Goal: Task Accomplishment & Management: Manage account settings

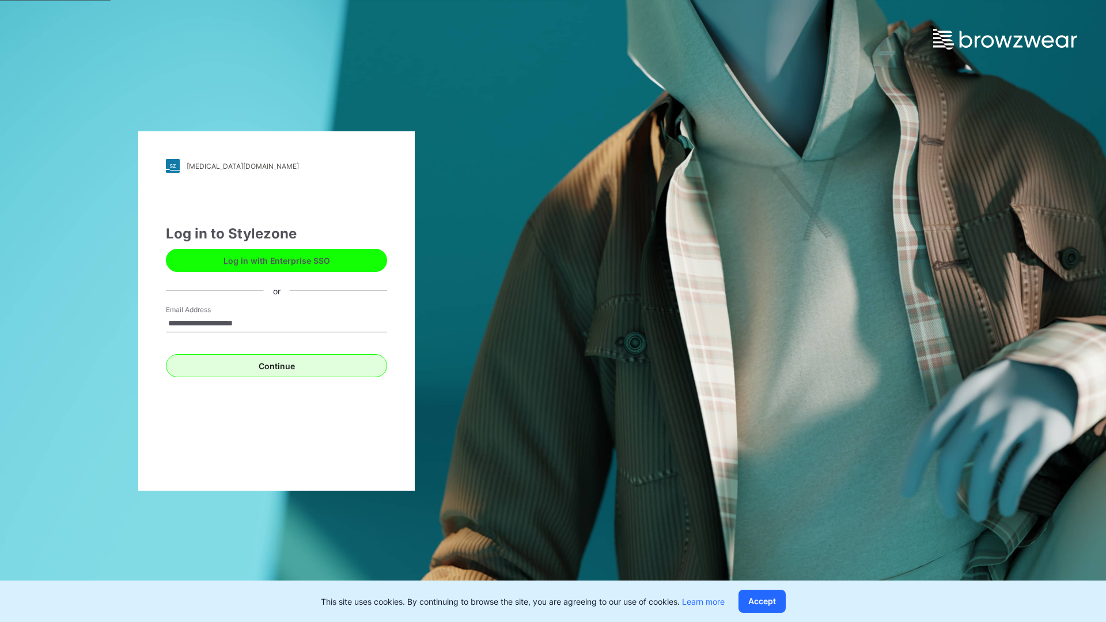
type input "**********"
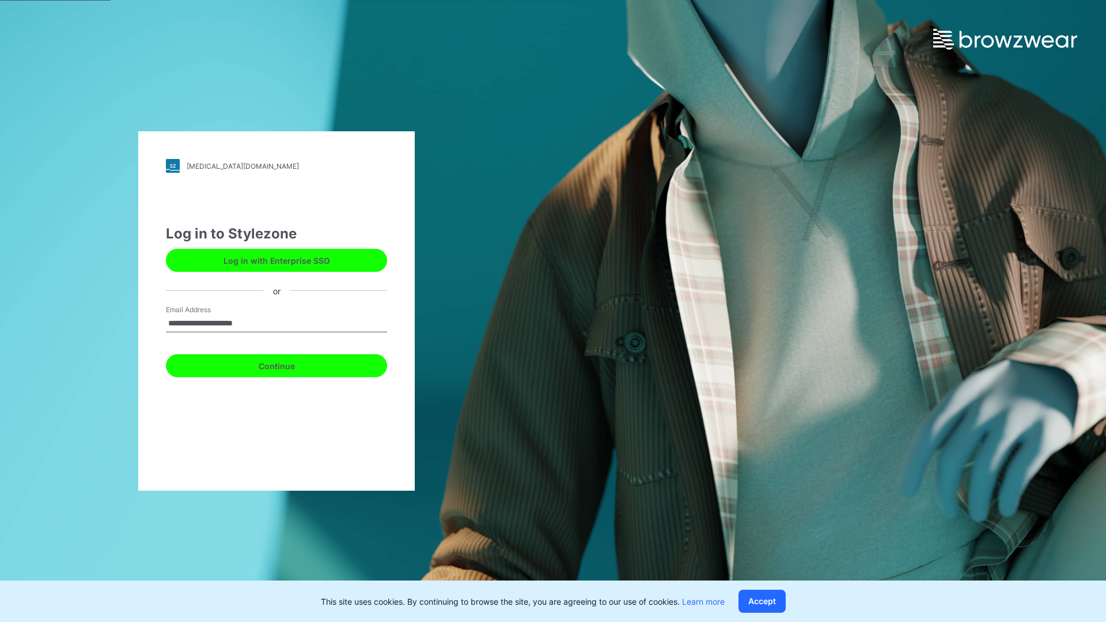
click at [289, 364] on button "Continue" at bounding box center [276, 365] width 221 height 23
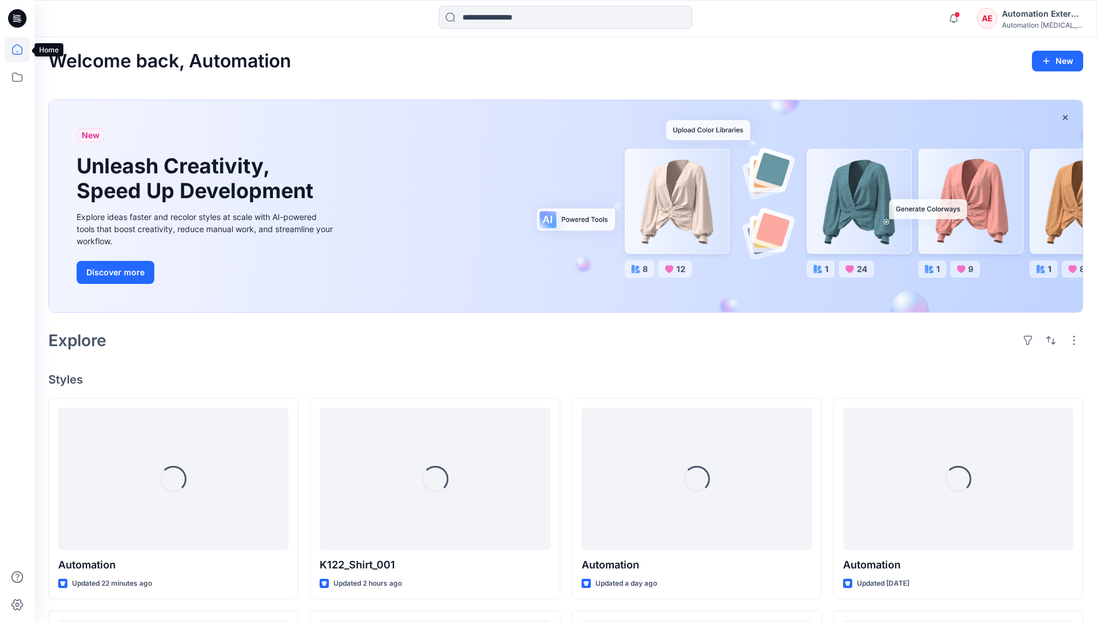
click at [22, 50] on icon at bounding box center [17, 49] width 10 height 10
click at [999, 22] on div "AE Automation External Automation [MEDICAL_DATA]..." at bounding box center [1030, 18] width 106 height 23
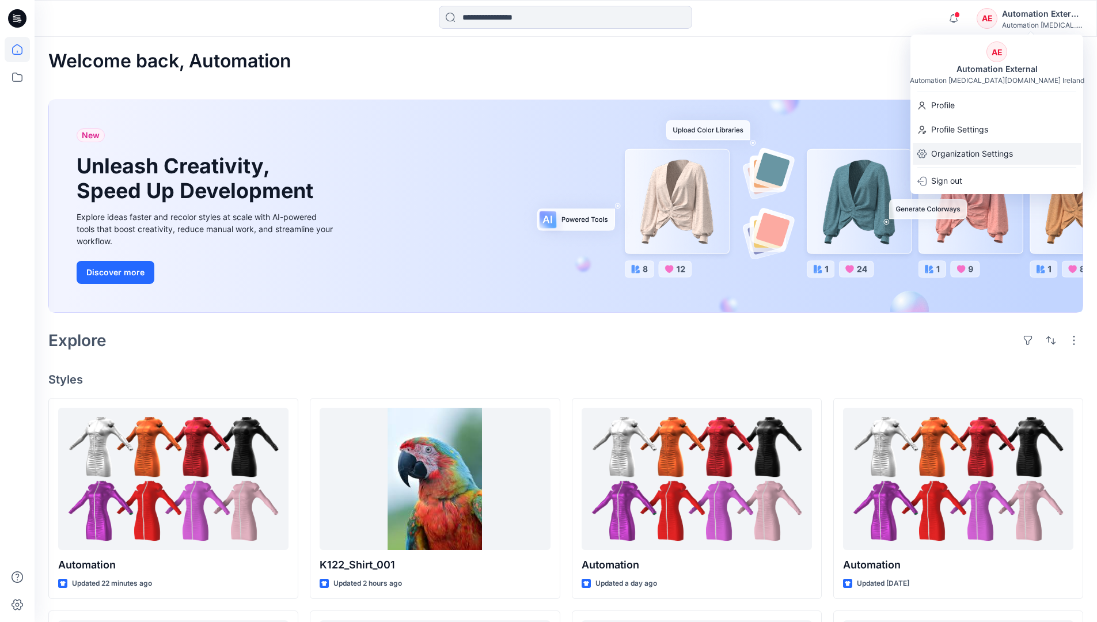
click at [969, 151] on p "Organization Settings" at bounding box center [972, 154] width 82 height 22
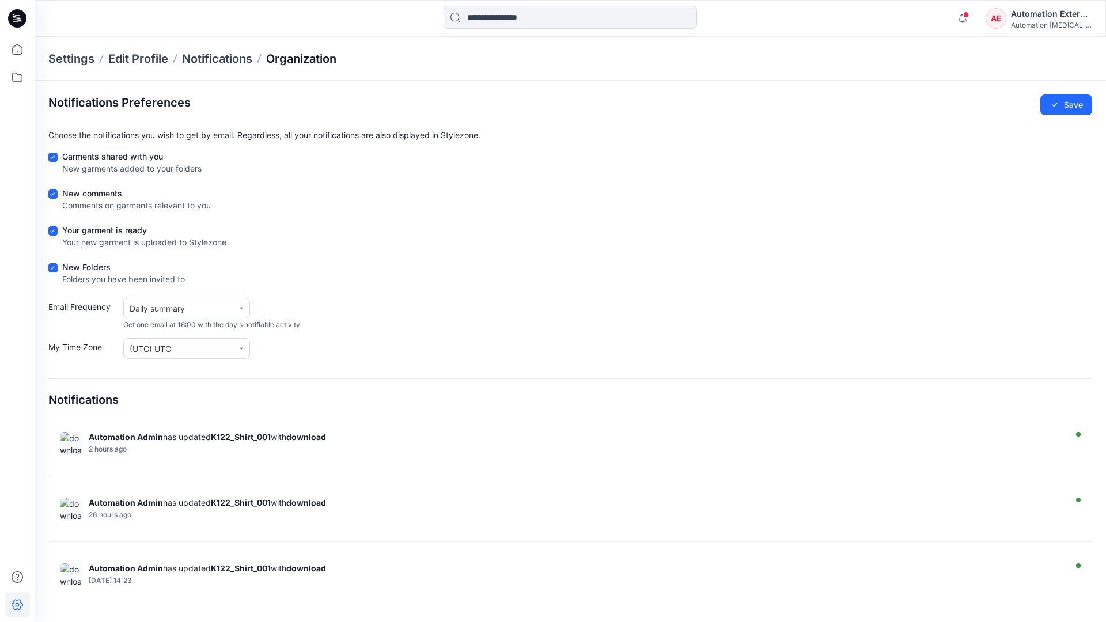
click at [302, 56] on p "Organization" at bounding box center [301, 59] width 70 height 16
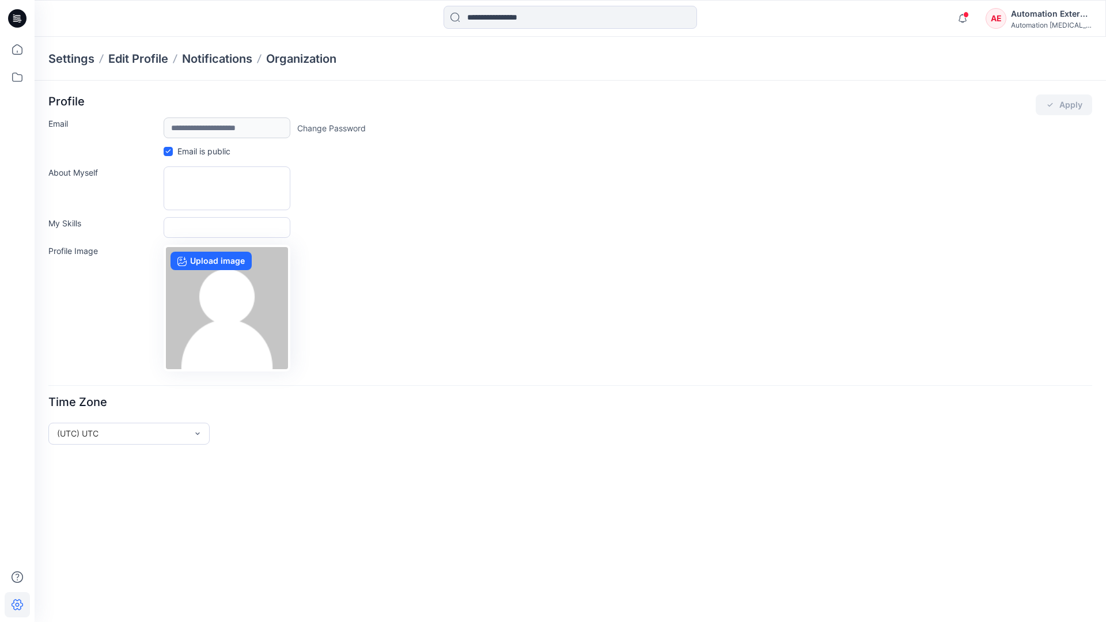
click at [1052, 18] on div "Automation External" at bounding box center [1051, 14] width 81 height 14
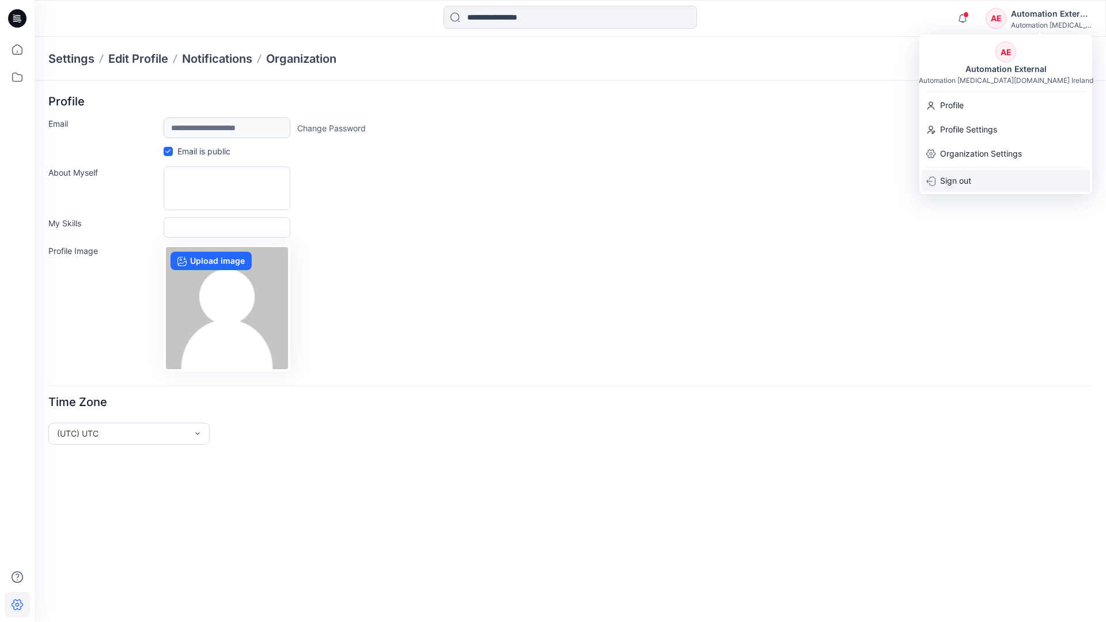
click at [978, 179] on div "Sign out" at bounding box center [1006, 181] width 168 height 22
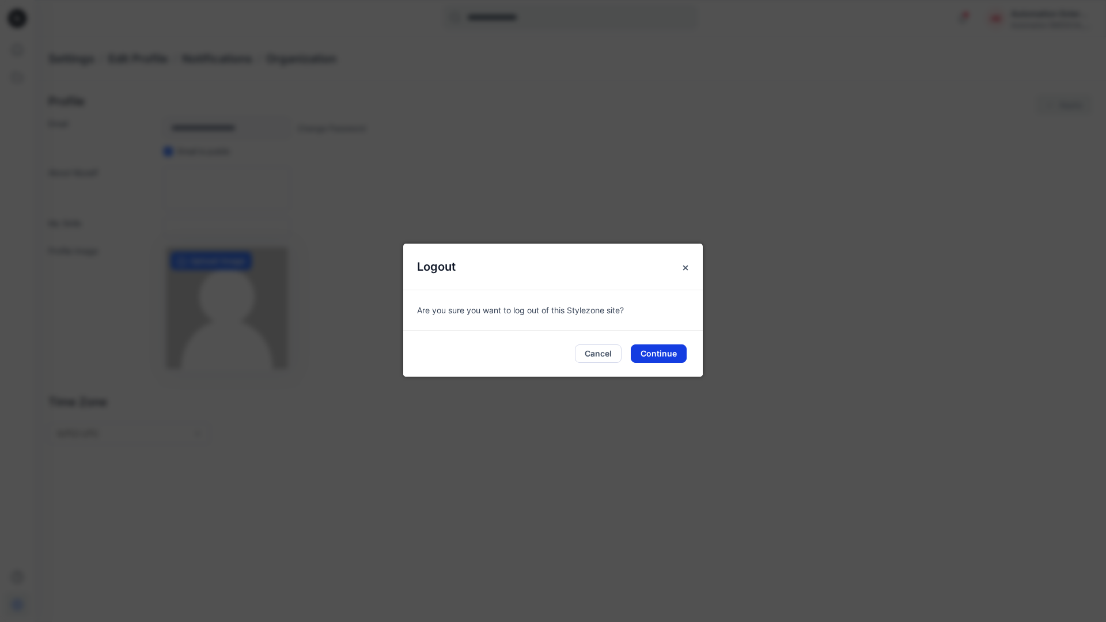
click at [666, 349] on button "Continue" at bounding box center [659, 353] width 56 height 18
